Goal: Transaction & Acquisition: Purchase product/service

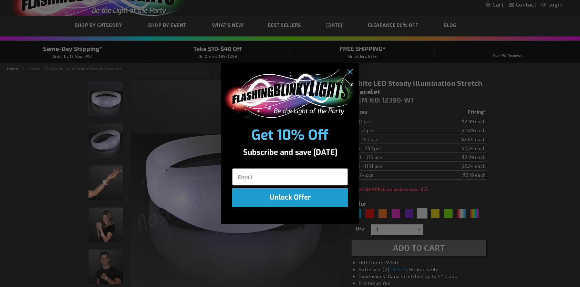
scroll to position [69, 0]
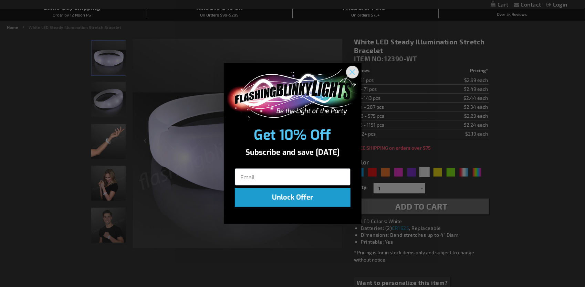
click at [352, 70] on circle "Close dialog" at bounding box center [351, 71] width 11 height 11
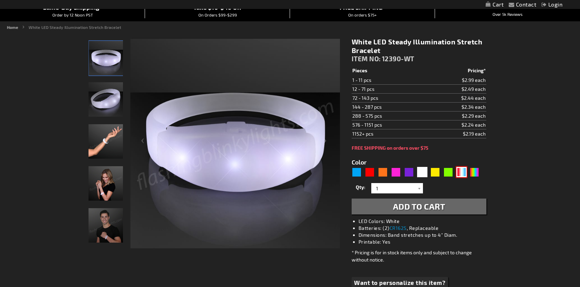
click at [462, 171] on div "RWB" at bounding box center [461, 172] width 10 height 10
type input "5643"
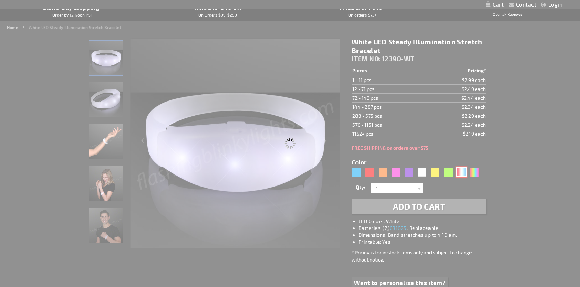
type input "12390-RWB"
type input "Customize - Red White &amp; Blue Steady Illumination Stretch Bracelet - ITEM NO…"
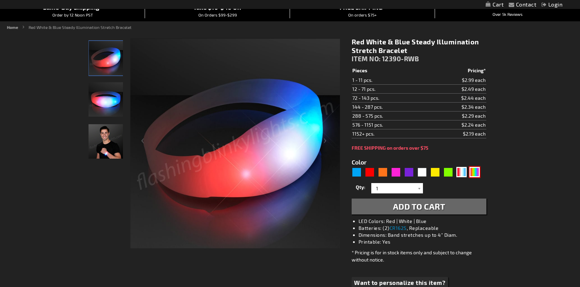
click at [476, 172] on div "Multicolor" at bounding box center [474, 172] width 10 height 10
type input "5659"
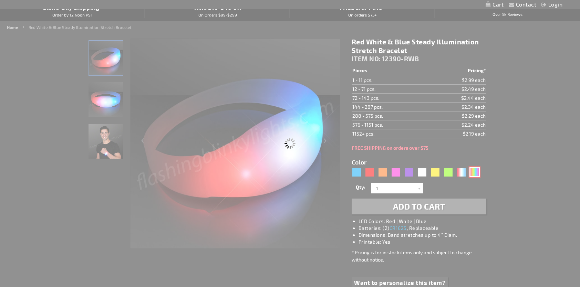
type input "12390-SLOW"
type input "Customize - Stretchy Light Bracelets, Slow Color Change LED - ITEM NO: 12390-SL…"
